Goal: Check status: Check status

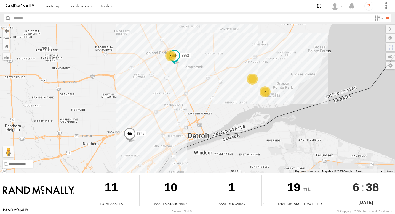
click at [252, 80] on div "3" at bounding box center [252, 78] width 11 height 11
